Goal: Navigation & Orientation: Understand site structure

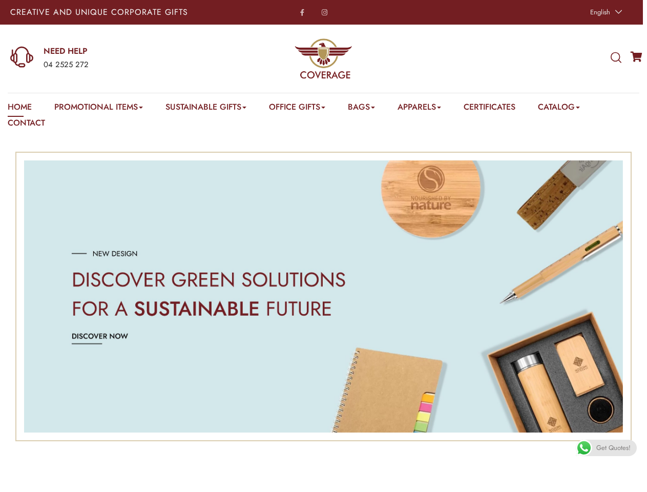
click at [605, 12] on span "English" at bounding box center [600, 12] width 20 height 10
click at [110, 58] on div "04 2525 272" at bounding box center [127, 64] width 167 height 13
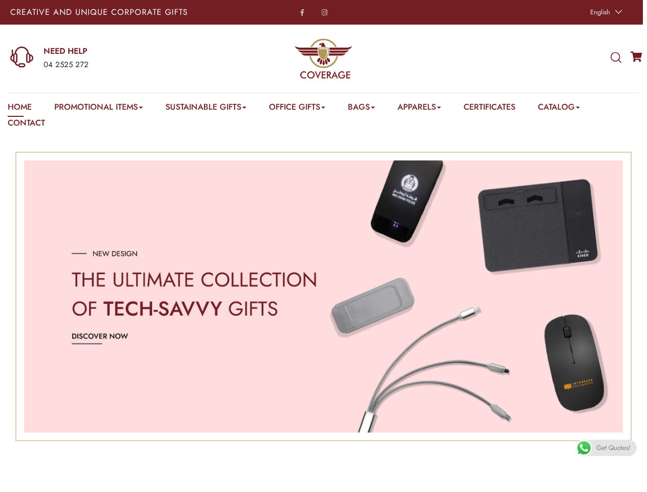
click at [616, 58] on icon at bounding box center [616, 57] width 11 height 11
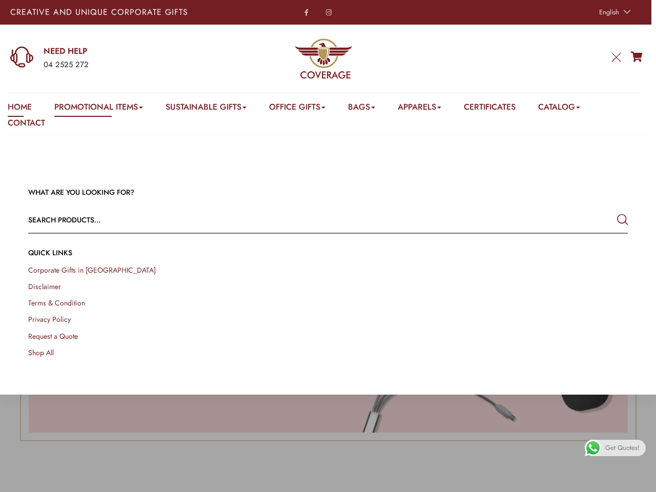
click at [100, 109] on link "Promotional Items" at bounding box center [98, 109] width 89 height 16
click at [303, 109] on link "Office Gifts" at bounding box center [297, 109] width 56 height 16
click at [370, 109] on link "Bags" at bounding box center [361, 109] width 27 height 16
click at [430, 109] on link "Apparels" at bounding box center [420, 109] width 44 height 16
click at [572, 109] on link "Catalog" at bounding box center [559, 109] width 42 height 16
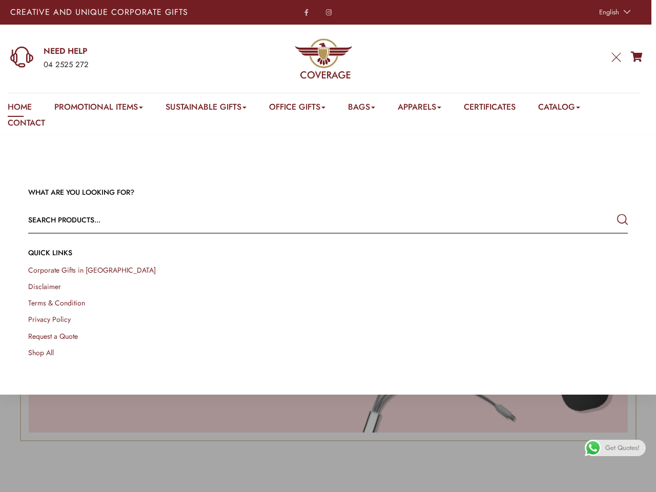
click at [636, 480] on link at bounding box center [644, 480] width 23 height 23
click at [606, 448] on span "Get Quotes!" at bounding box center [622, 448] width 34 height 16
